Goal: Task Accomplishment & Management: Manage account settings

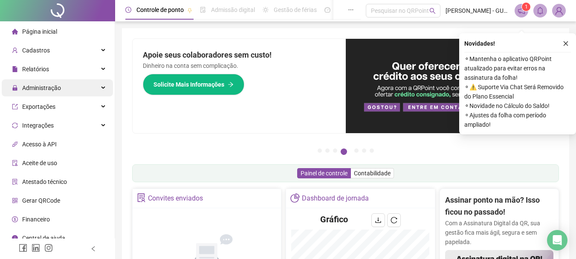
scroll to position [85, 0]
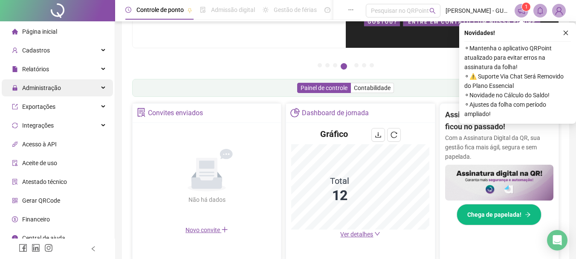
click at [48, 90] on span "Administração" at bounding box center [41, 87] width 39 height 7
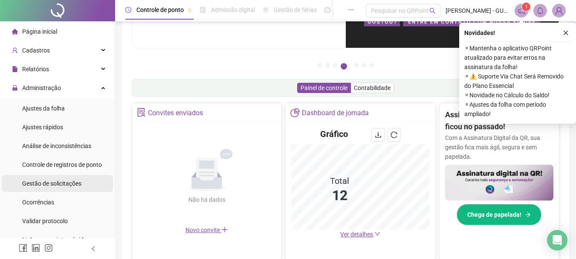
click at [63, 180] on span "Gestão de solicitações" at bounding box center [51, 183] width 59 height 7
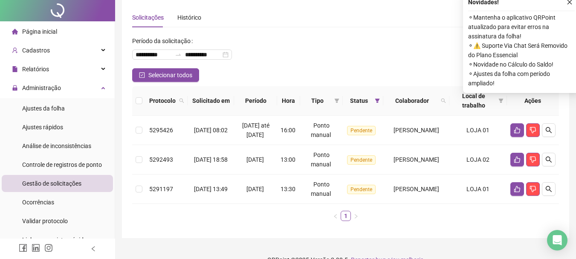
scroll to position [56, 0]
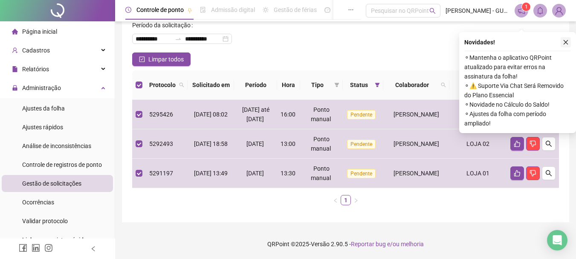
click at [562, 37] on button "button" at bounding box center [566, 42] width 10 height 10
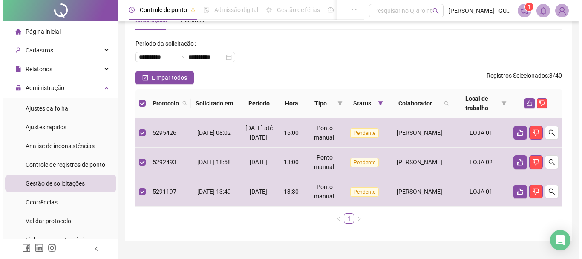
scroll to position [13, 0]
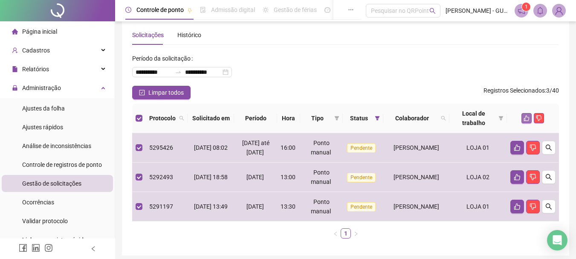
click at [525, 116] on icon "like" at bounding box center [527, 118] width 6 height 6
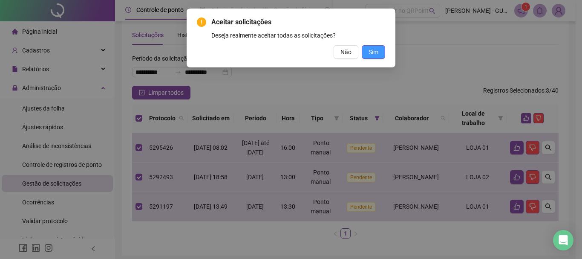
click at [374, 53] on span "Sim" at bounding box center [374, 51] width 10 height 9
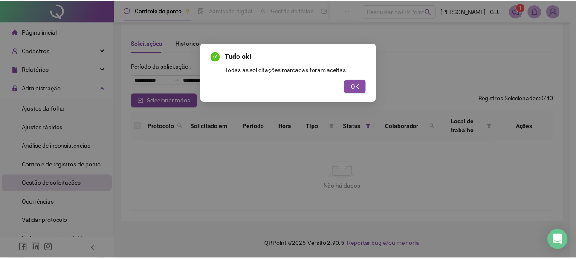
scroll to position [6, 0]
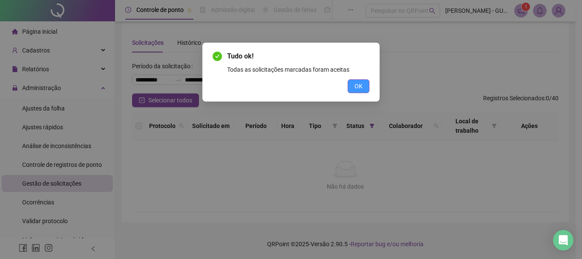
click at [355, 87] on span "OK" at bounding box center [359, 85] width 8 height 9
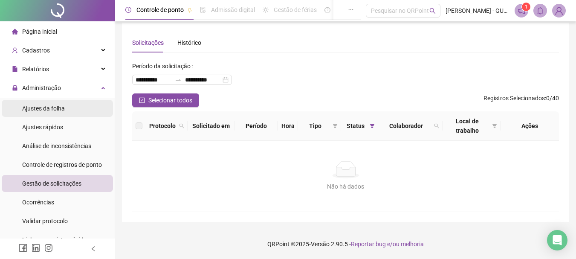
click at [45, 111] on span "Ajustes da folha" at bounding box center [43, 108] width 43 height 7
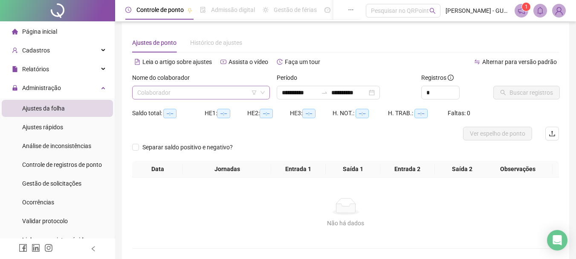
click at [179, 91] on input "search" at bounding box center [197, 92] width 120 height 13
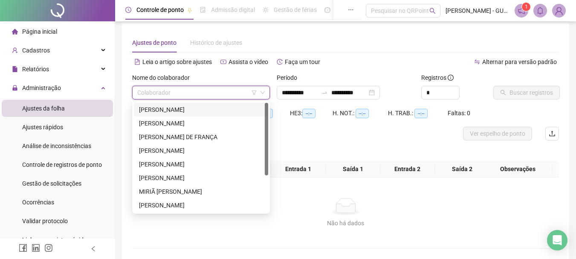
click at [177, 104] on div "[PERSON_NAME]" at bounding box center [201, 110] width 134 height 14
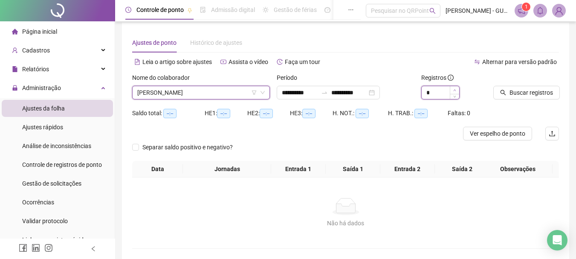
type input "*"
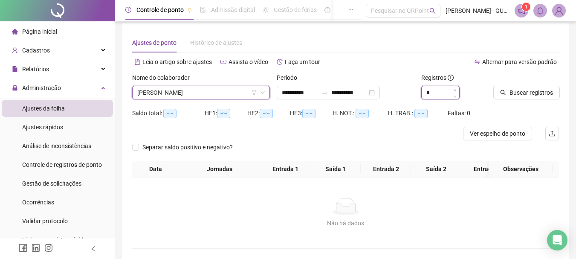
click at [452, 87] on span "Increase Value" at bounding box center [454, 90] width 9 height 8
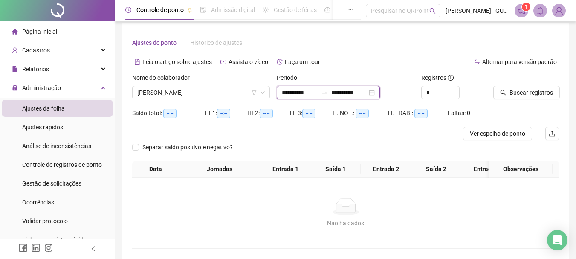
click at [282, 96] on input "**********" at bounding box center [300, 92] width 36 height 9
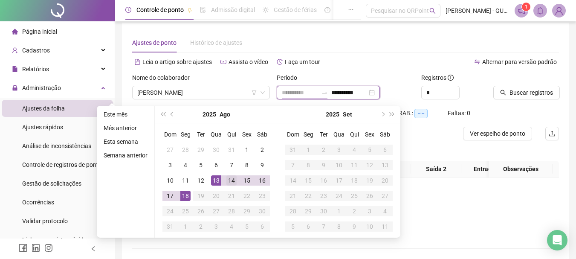
type input "**********"
click at [229, 177] on div "14" at bounding box center [231, 180] width 10 height 10
type input "**********"
click at [184, 196] on div "18" at bounding box center [185, 196] width 10 height 10
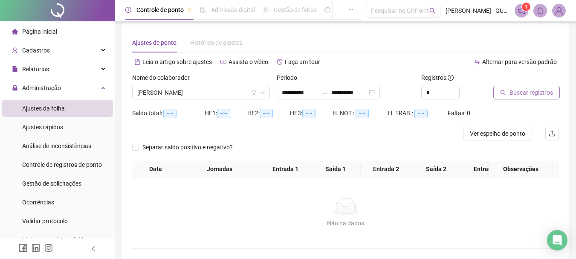
click at [510, 90] on button "Buscar registros" at bounding box center [526, 93] width 67 height 14
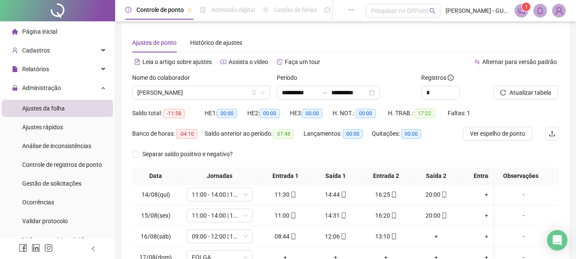
scroll to position [48, 0]
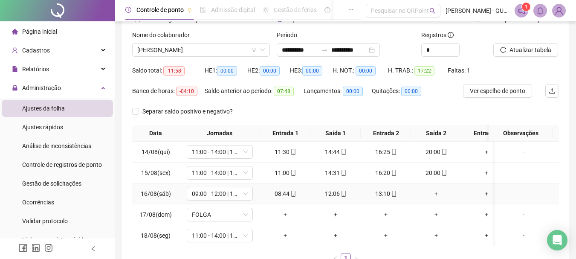
click at [439, 191] on div "+" at bounding box center [435, 193] width 43 height 9
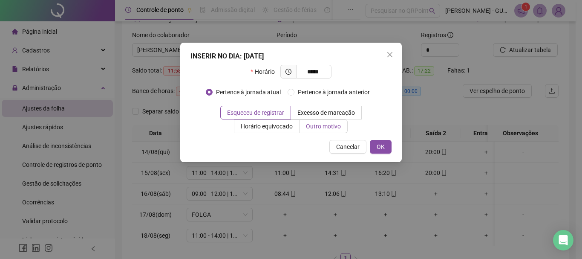
type input "*****"
click at [338, 126] on span "Outro motivo" at bounding box center [323, 126] width 35 height 7
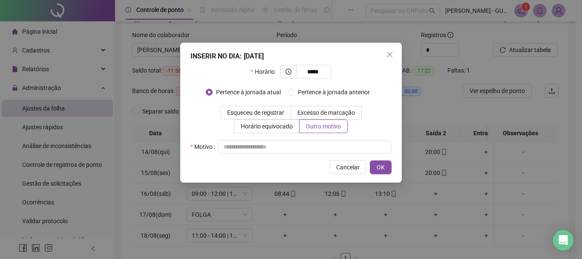
click at [305, 163] on div "Cancelar OK" at bounding box center [291, 167] width 201 height 14
click at [290, 153] on input "text" at bounding box center [305, 147] width 174 height 14
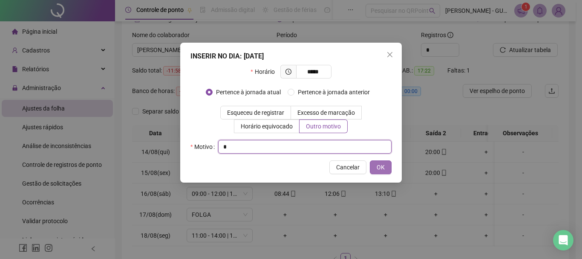
type input "*"
click at [372, 163] on button "OK" at bounding box center [381, 167] width 22 height 14
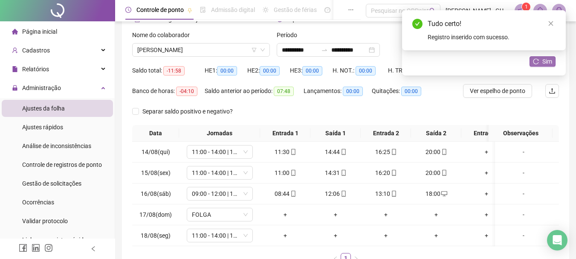
click at [531, 58] on button "Sim" at bounding box center [543, 61] width 26 height 10
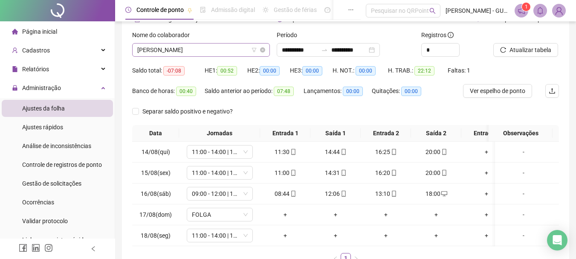
click at [204, 50] on span "[PERSON_NAME]" at bounding box center [201, 49] width 128 height 13
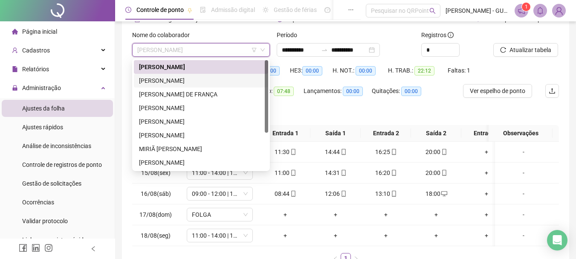
click at [183, 79] on div "[PERSON_NAME]" at bounding box center [201, 80] width 124 height 9
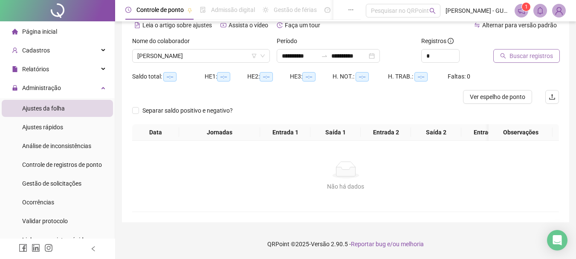
click at [542, 52] on span "Buscar registros" at bounding box center [531, 55] width 43 height 9
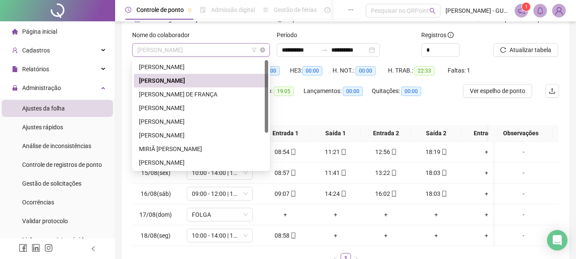
click at [187, 52] on span "[PERSON_NAME]" at bounding box center [201, 49] width 128 height 13
click at [174, 99] on div "[PERSON_NAME] DE FRANÇA" at bounding box center [201, 94] width 124 height 9
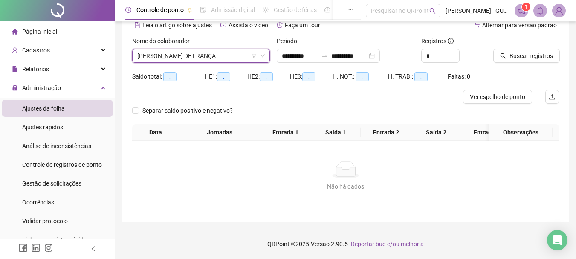
click at [536, 58] on div "Buscar registros" at bounding box center [526, 52] width 72 height 33
click at [536, 55] on button "Buscar registros" at bounding box center [526, 56] width 67 height 14
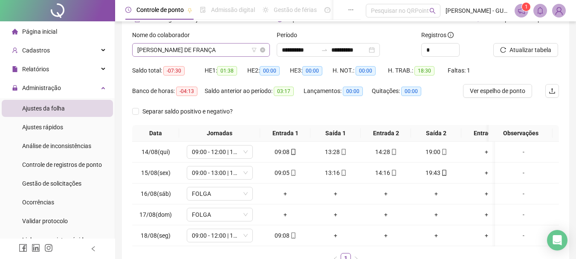
click at [180, 49] on span "[PERSON_NAME] DE FRANÇA" at bounding box center [201, 49] width 128 height 13
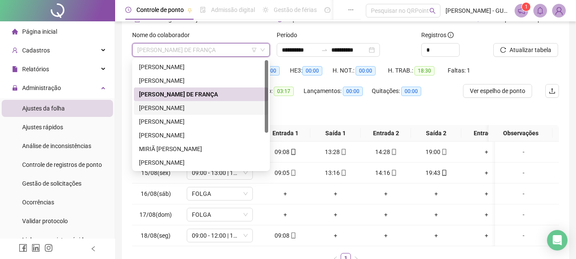
click at [179, 104] on div "[PERSON_NAME]" at bounding box center [201, 107] width 124 height 9
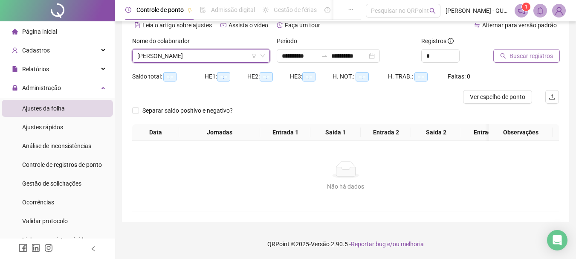
click at [536, 52] on span "Buscar registros" at bounding box center [531, 55] width 43 height 9
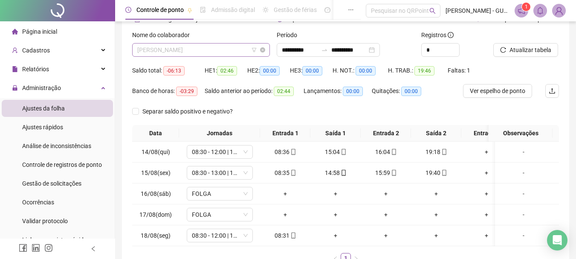
click at [168, 46] on span "[PERSON_NAME]" at bounding box center [201, 49] width 128 height 13
click at [375, 115] on div "Separar saldo positivo e negativo?" at bounding box center [345, 114] width 427 height 20
click at [194, 52] on span "[PERSON_NAME]" at bounding box center [201, 49] width 128 height 13
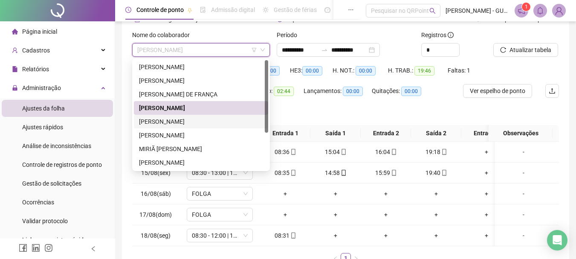
click at [192, 122] on div "[PERSON_NAME]" at bounding box center [201, 121] width 124 height 9
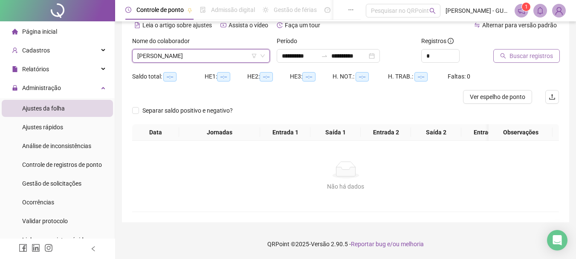
click at [542, 51] on span "Buscar registros" at bounding box center [531, 55] width 43 height 9
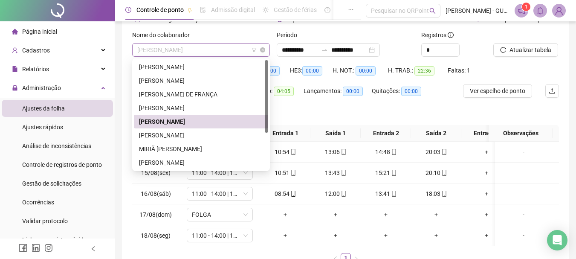
click at [189, 45] on span "[PERSON_NAME]" at bounding box center [201, 49] width 128 height 13
click at [188, 135] on div "[PERSON_NAME]" at bounding box center [201, 134] width 124 height 9
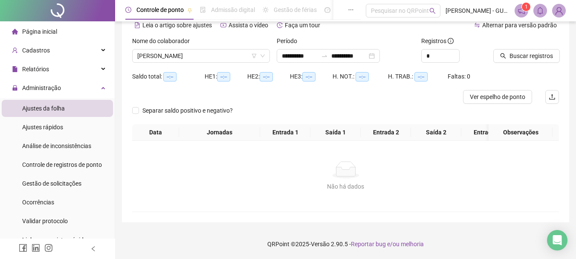
click at [530, 42] on div at bounding box center [515, 42] width 44 height 13
click at [532, 51] on span "Buscar registros" at bounding box center [531, 55] width 43 height 9
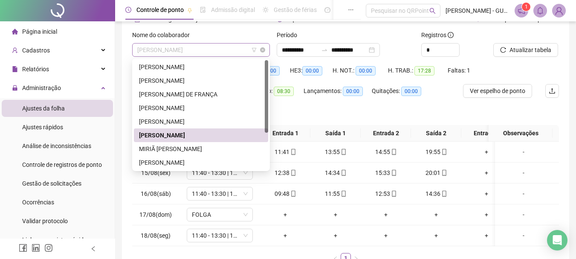
click at [140, 48] on span "[PERSON_NAME]" at bounding box center [201, 49] width 128 height 13
click at [159, 146] on div "MIRIÃ [PERSON_NAME]" at bounding box center [201, 148] width 124 height 9
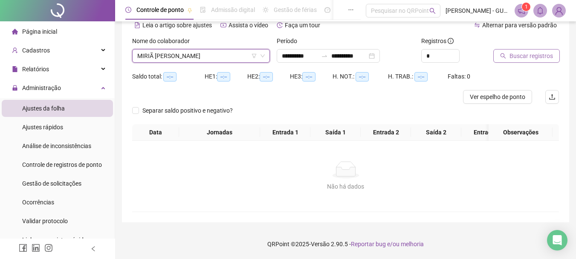
click at [530, 52] on span "Buscar registros" at bounding box center [531, 55] width 43 height 9
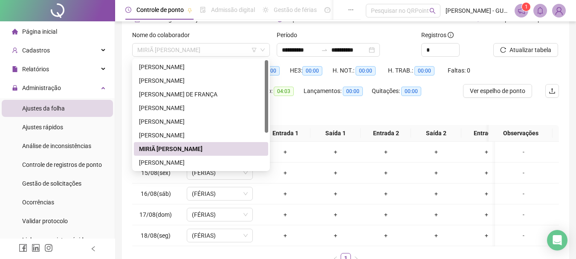
click at [167, 52] on span "MIRIÃ [PERSON_NAME]" at bounding box center [201, 49] width 128 height 13
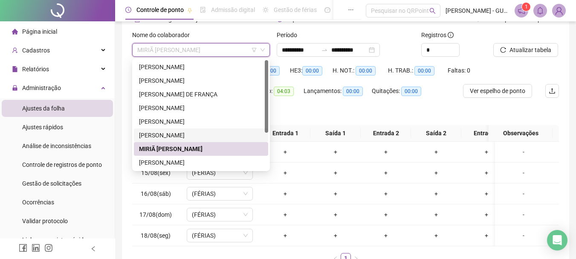
click at [169, 134] on div "[PERSON_NAME]" at bounding box center [201, 134] width 124 height 9
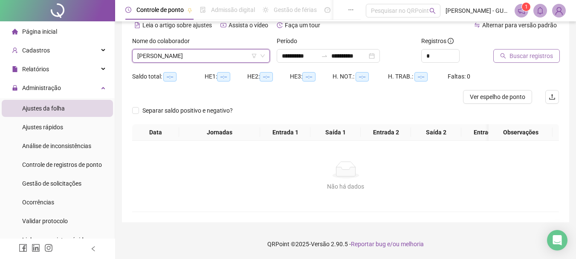
click at [509, 52] on button "Buscar registros" at bounding box center [526, 56] width 67 height 14
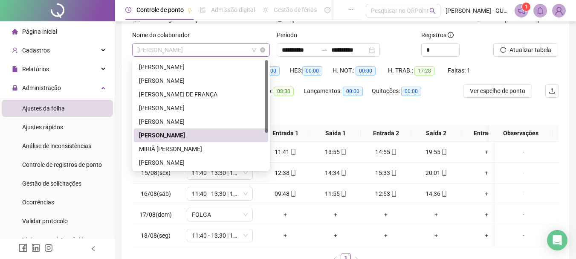
click at [207, 47] on span "[PERSON_NAME]" at bounding box center [201, 49] width 128 height 13
click at [195, 158] on div "[PERSON_NAME]" at bounding box center [201, 162] width 124 height 9
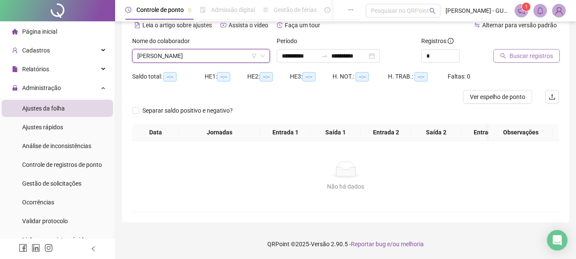
click at [495, 55] on button "Buscar registros" at bounding box center [526, 56] width 67 height 14
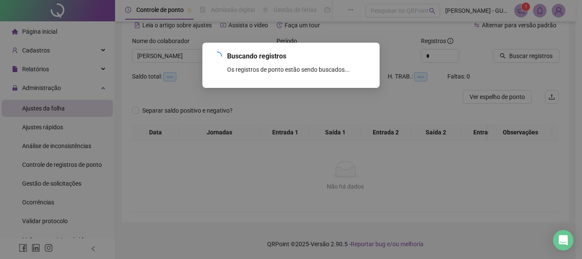
click at [500, 53] on div "Buscando registros Os registros de ponto estão sendo buscados... OK" at bounding box center [291, 129] width 582 height 259
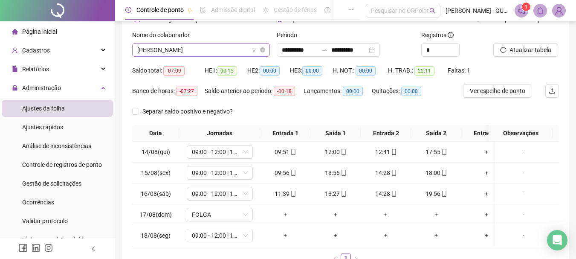
click at [218, 53] on span "[PERSON_NAME]" at bounding box center [201, 49] width 128 height 13
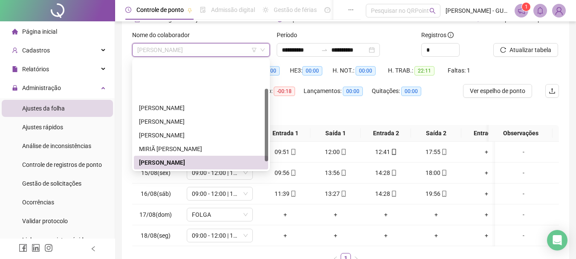
scroll to position [55, 0]
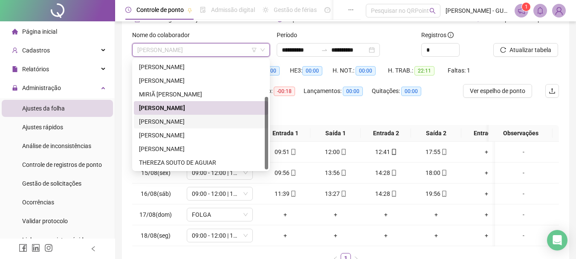
click at [197, 124] on div "[PERSON_NAME]" at bounding box center [201, 121] width 124 height 9
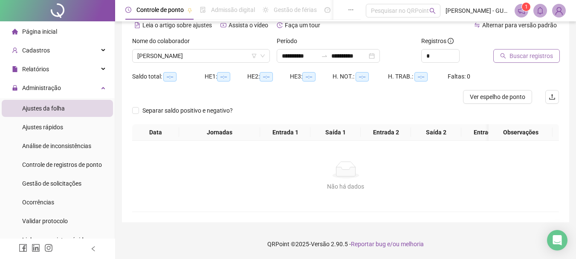
click at [511, 53] on span "Buscar registros" at bounding box center [531, 55] width 43 height 9
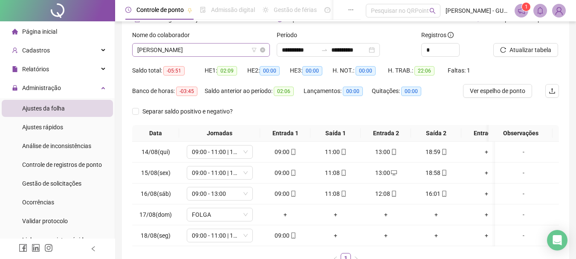
click at [194, 53] on span "[PERSON_NAME]" at bounding box center [201, 49] width 128 height 13
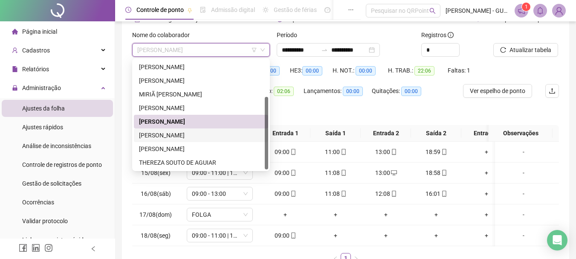
click at [186, 136] on div "[PERSON_NAME]" at bounding box center [201, 134] width 124 height 9
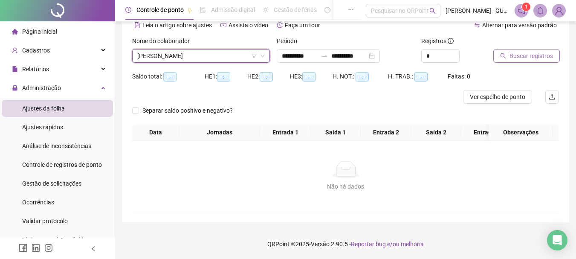
click at [501, 53] on icon "search" at bounding box center [503, 56] width 6 height 6
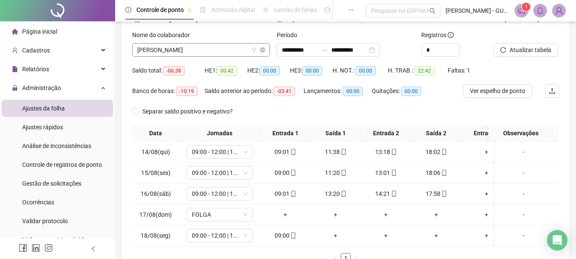
click at [152, 51] on span "[PERSON_NAME]" at bounding box center [201, 49] width 128 height 13
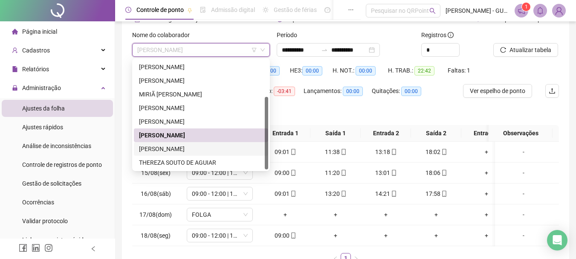
click at [192, 145] on div "[PERSON_NAME]" at bounding box center [201, 148] width 124 height 9
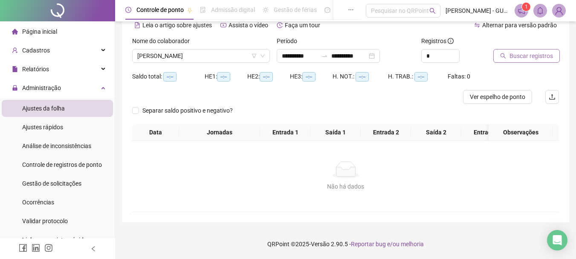
click at [525, 51] on span "Buscar registros" at bounding box center [531, 55] width 43 height 9
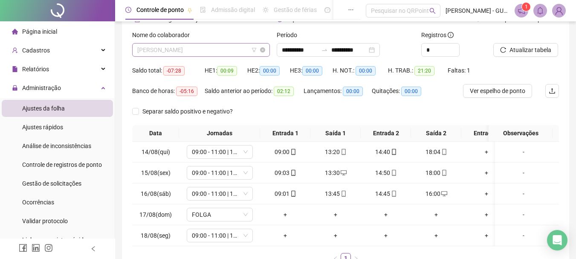
click at [199, 54] on span "[PERSON_NAME]" at bounding box center [201, 49] width 128 height 13
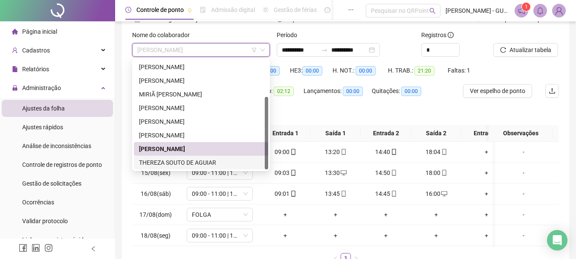
click at [185, 159] on div "THEREZA SOUTO DE AGUIAR" at bounding box center [201, 162] width 124 height 9
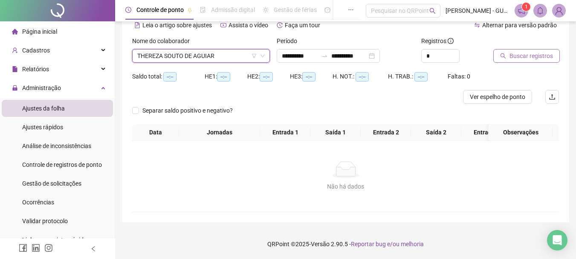
click at [536, 51] on span "Buscar registros" at bounding box center [531, 55] width 43 height 9
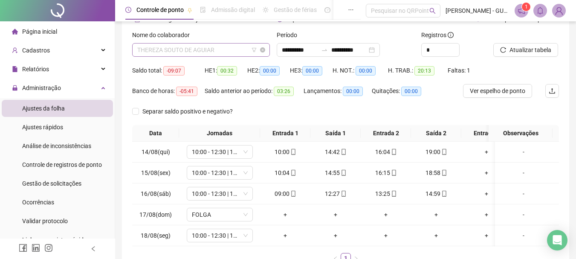
click at [185, 46] on span "THEREZA SOUTO DE AGUIAR" at bounding box center [201, 49] width 128 height 13
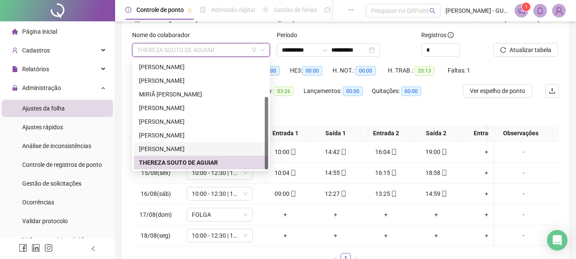
click at [194, 149] on div "[PERSON_NAME]" at bounding box center [201, 148] width 124 height 9
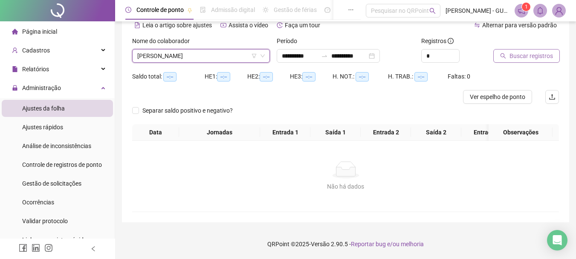
click at [534, 52] on span "Buscar registros" at bounding box center [531, 55] width 43 height 9
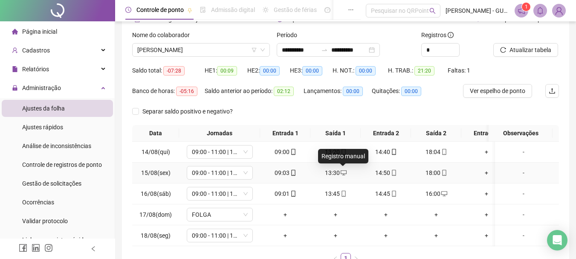
click at [344, 174] on icon "desktop" at bounding box center [344, 173] width 6 height 6
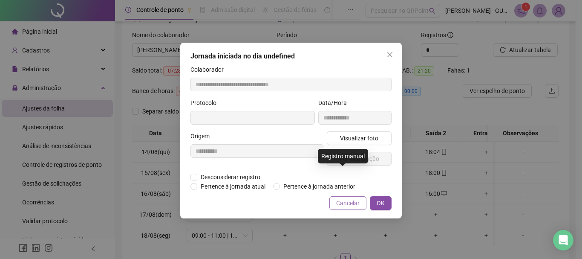
type input "**********"
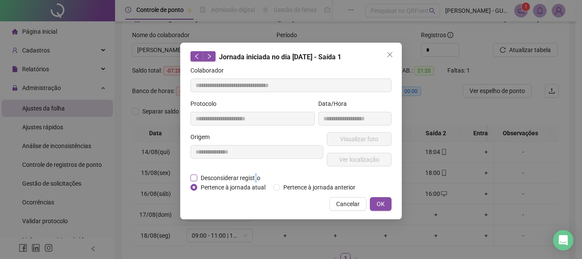
click at [255, 179] on span "Desconsiderar registro" at bounding box center [230, 177] width 67 height 9
click at [198, 177] on span "Desconsiderar registro" at bounding box center [230, 177] width 67 height 9
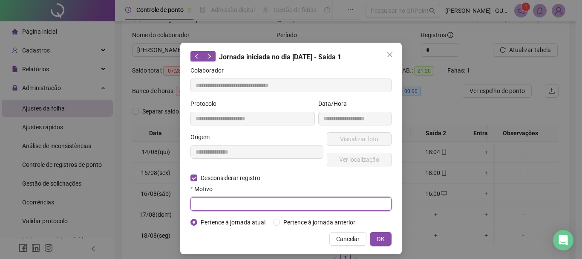
click at [208, 198] on input "text" at bounding box center [291, 204] width 201 height 14
type input "*"
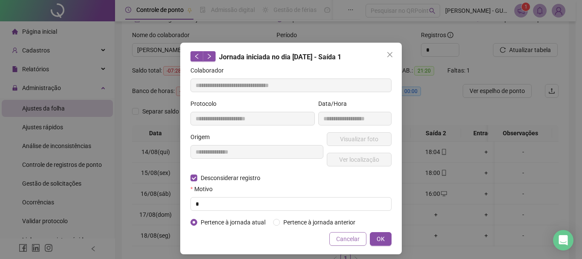
click at [356, 241] on span "Cancelar" at bounding box center [347, 238] width 23 height 9
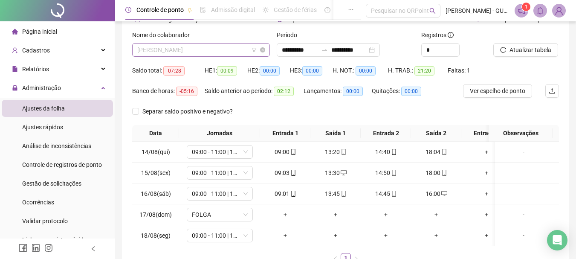
click at [200, 50] on span "[PERSON_NAME]" at bounding box center [201, 49] width 128 height 13
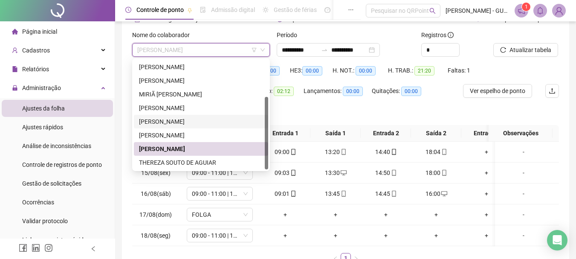
click at [284, 115] on div "Separar saldo positivo e negativo?" at bounding box center [345, 114] width 427 height 20
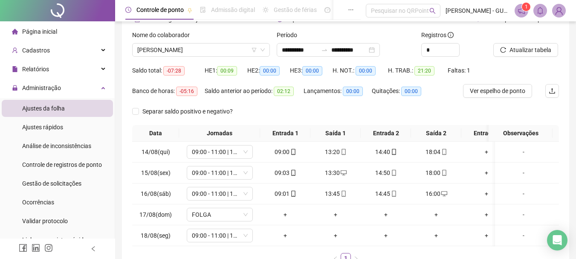
click at [39, 32] on span "Página inicial" at bounding box center [39, 31] width 35 height 7
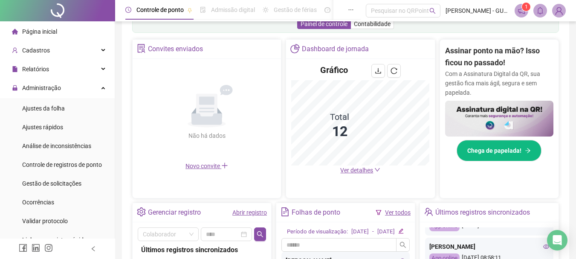
scroll to position [119, 0]
